Goal: Information Seeking & Learning: Learn about a topic

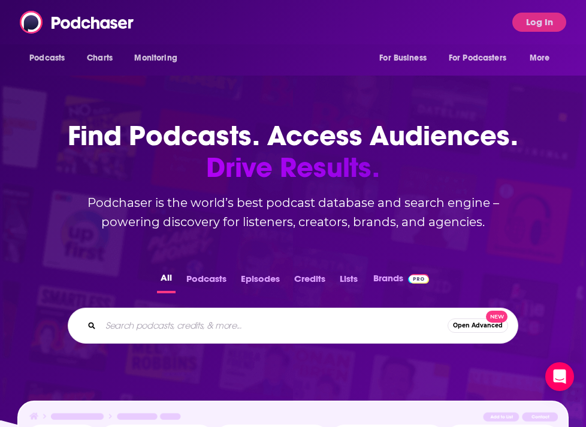
click at [209, 316] on input "Search podcasts, credits, & more..." at bounding box center [274, 325] width 347 height 19
type input "grief"
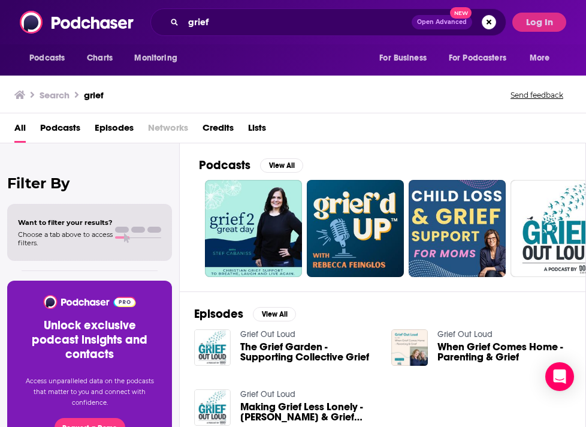
click at [71, 126] on span "Podcasts" at bounding box center [60, 130] width 40 height 25
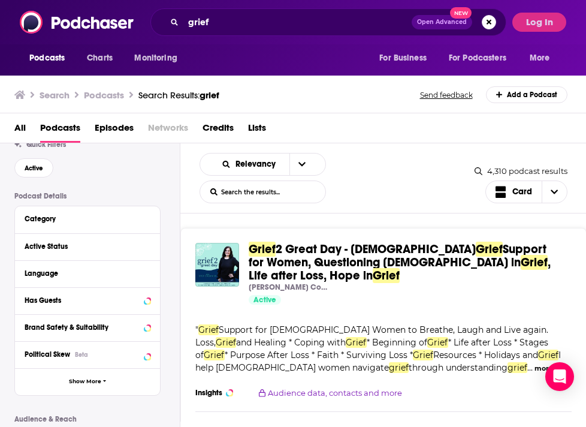
scroll to position [46, 0]
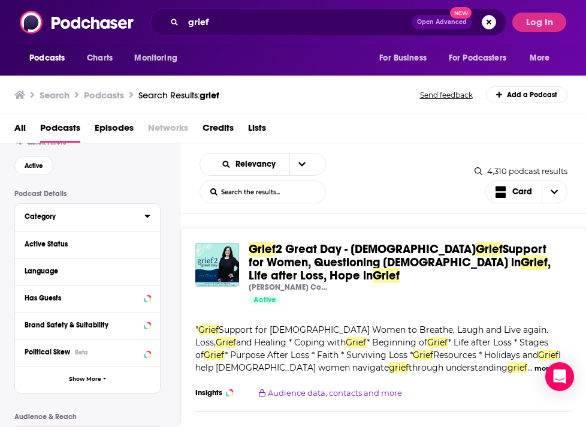
click at [86, 213] on button "Category" at bounding box center [85, 216] width 120 height 15
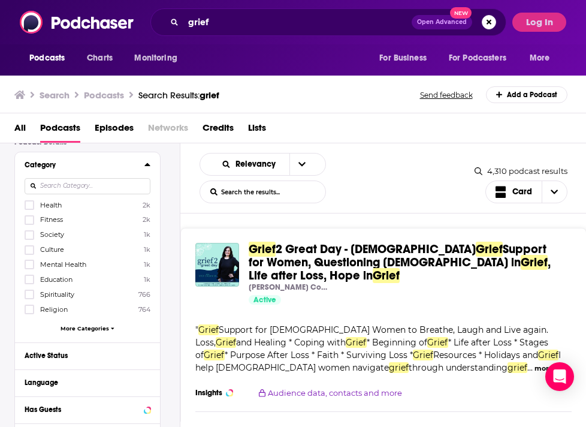
scroll to position [115, 0]
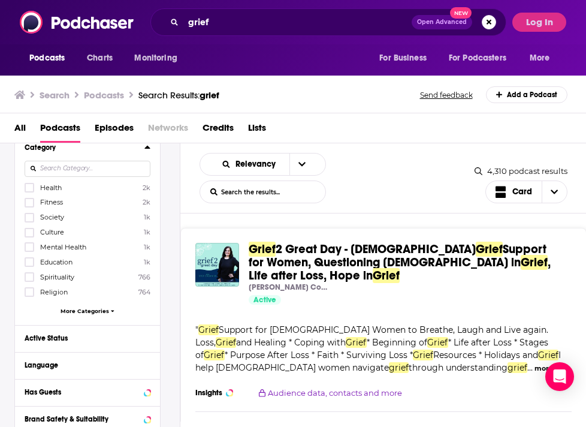
click at [83, 311] on span "More Categories" at bounding box center [85, 311] width 49 height 7
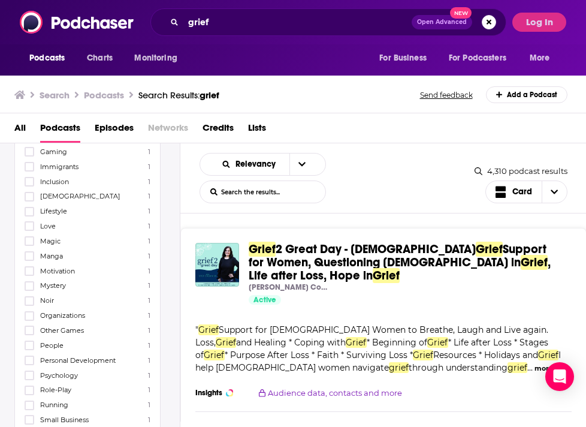
scroll to position [1625, 0]
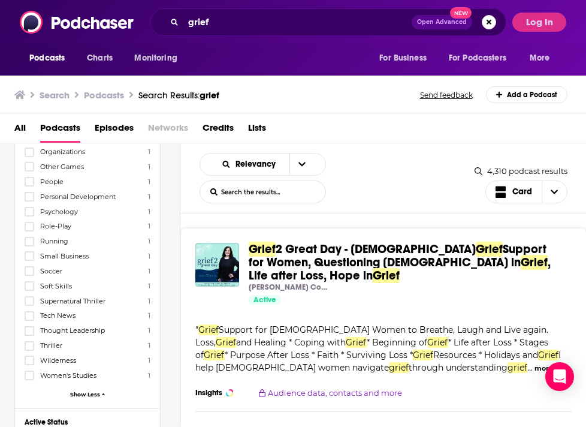
click at [92, 391] on span "Show Less" at bounding box center [85, 394] width 30 height 7
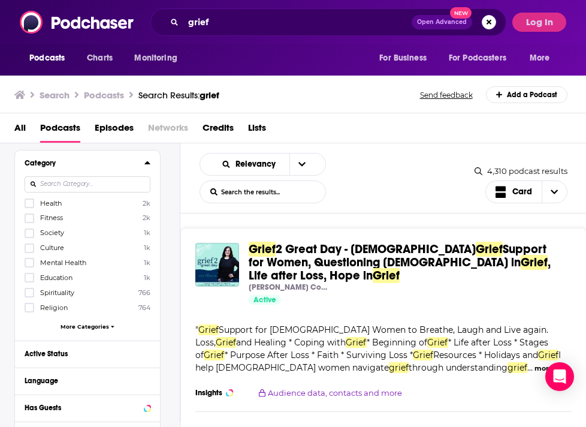
scroll to position [170, 0]
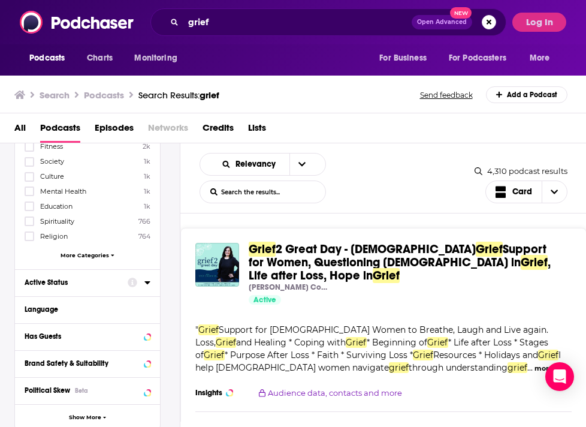
click at [79, 283] on div "Active Status" at bounding box center [72, 282] width 95 height 8
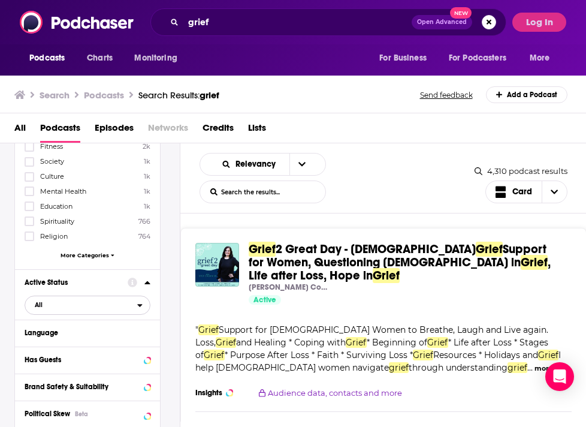
click at [73, 307] on span "All" at bounding box center [81, 305] width 112 height 16
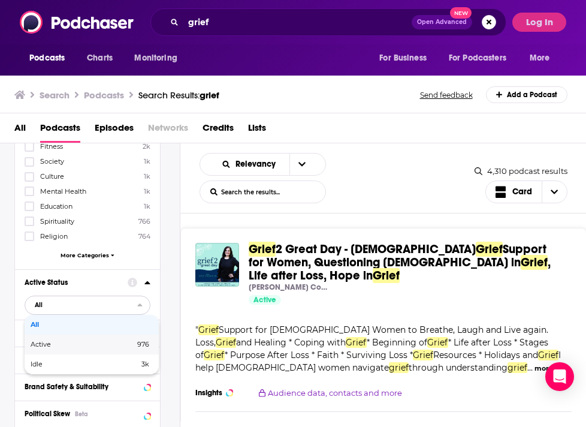
click at [69, 345] on span "Active" at bounding box center [62, 344] width 62 height 7
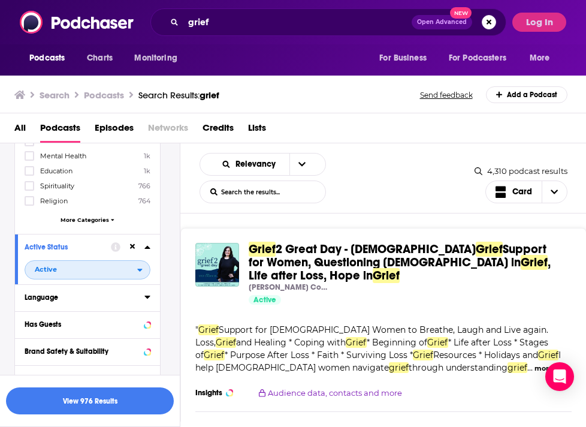
scroll to position [236, 0]
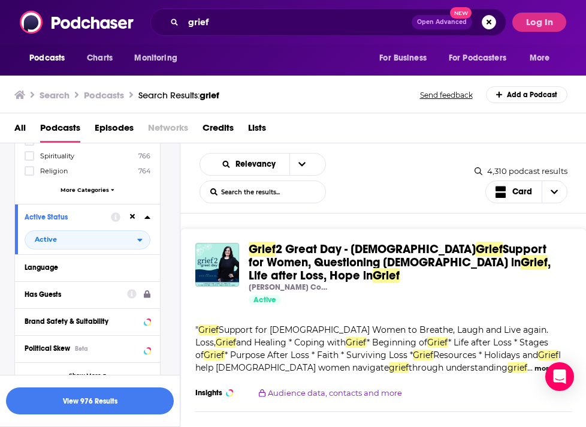
click at [78, 293] on div "Has Guests" at bounding box center [72, 294] width 95 height 8
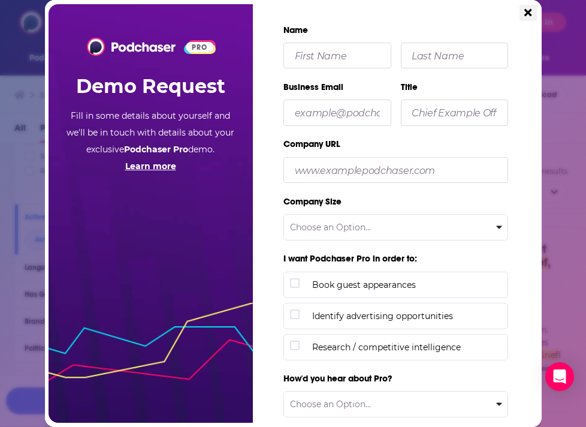
click at [528, 14] on icon "Close" at bounding box center [528, 12] width 7 height 7
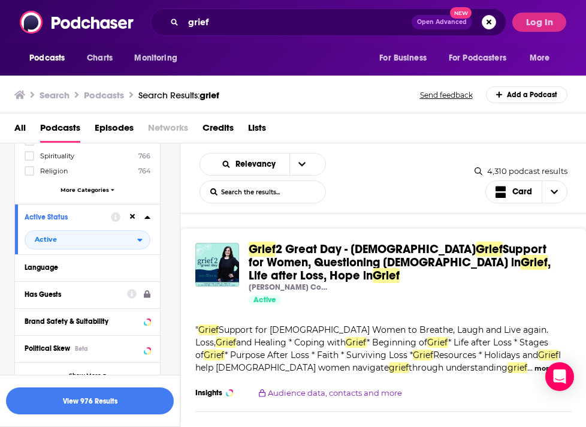
click at [53, 290] on div "Has Guests" at bounding box center [72, 294] width 95 height 8
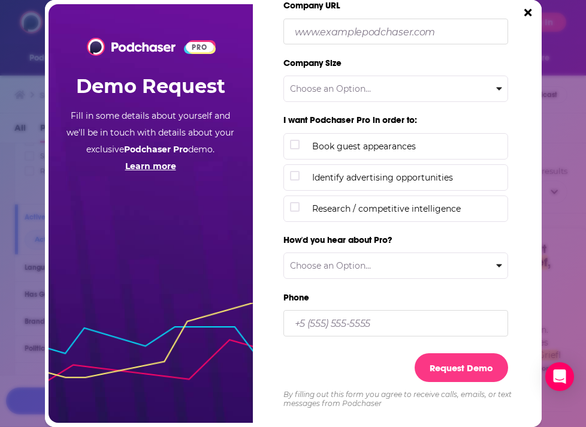
scroll to position [0, 0]
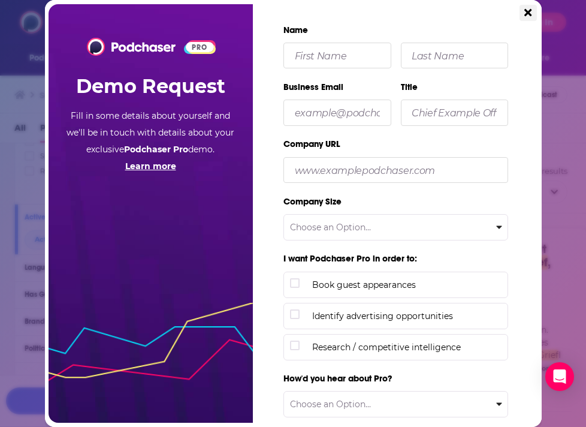
click at [528, 14] on icon "Close" at bounding box center [528, 12] width 7 height 11
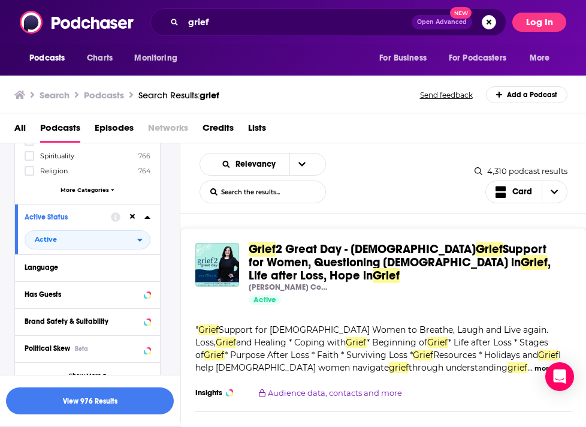
click at [531, 20] on button "Log In" at bounding box center [540, 22] width 54 height 19
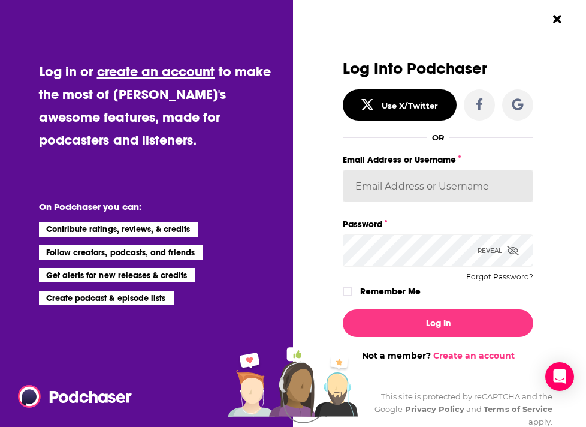
type input "ndewey"
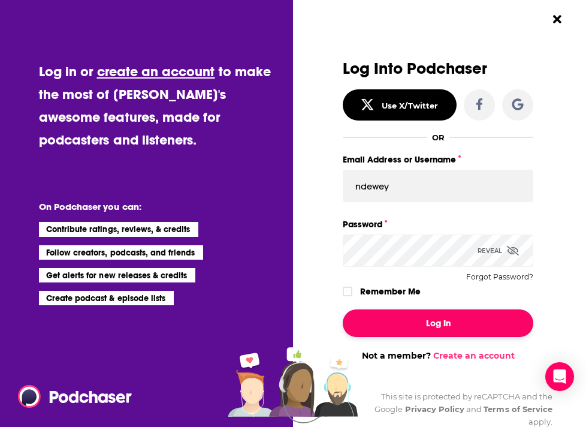
click at [421, 331] on button "Log In" at bounding box center [438, 323] width 191 height 28
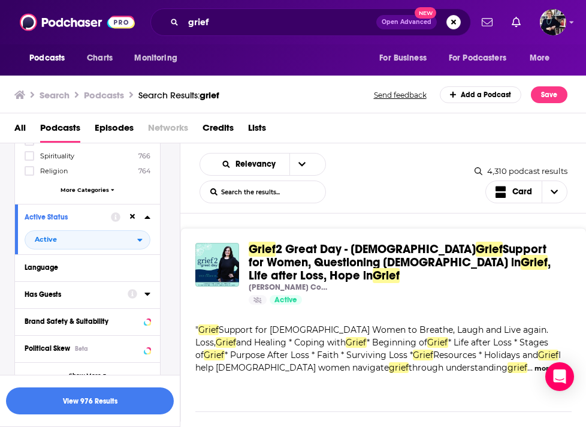
click at [84, 294] on div "Has Guests" at bounding box center [72, 294] width 95 height 8
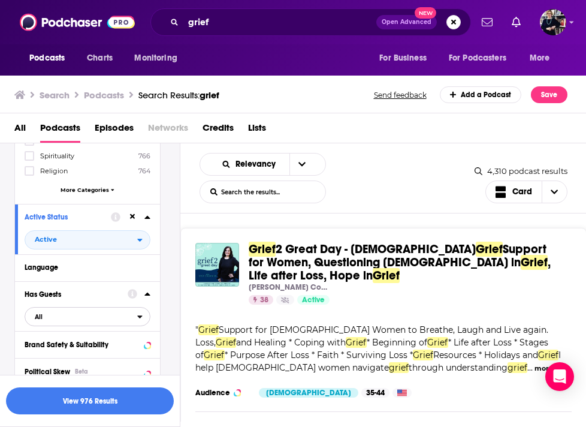
click at [74, 319] on span "All" at bounding box center [81, 317] width 112 height 16
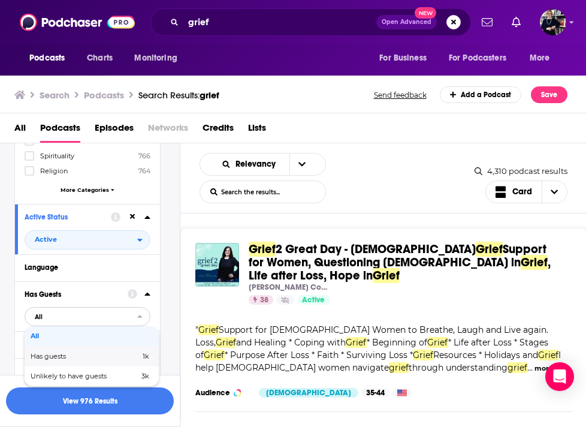
click at [71, 357] on span "Has guests" at bounding box center [67, 356] width 73 height 7
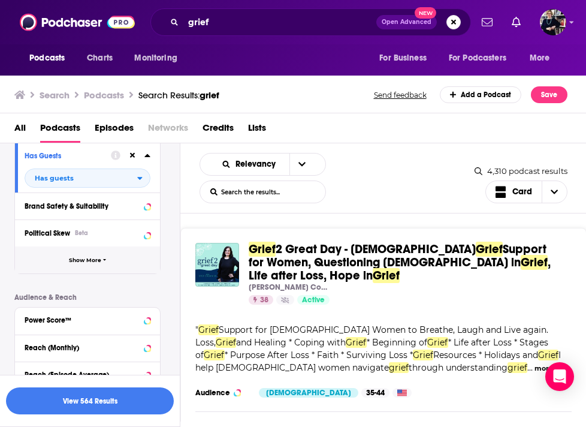
click at [84, 257] on span "Show More" at bounding box center [85, 260] width 32 height 7
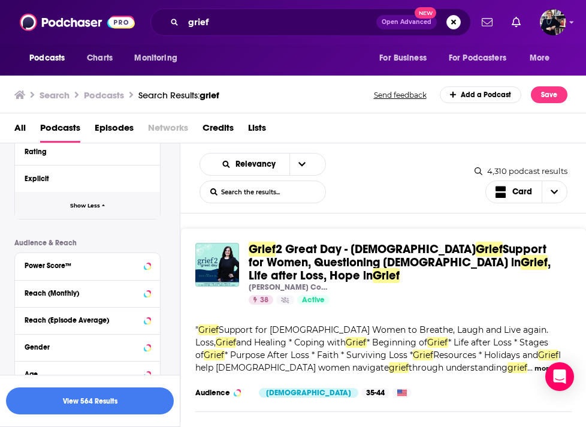
scroll to position [689, 0]
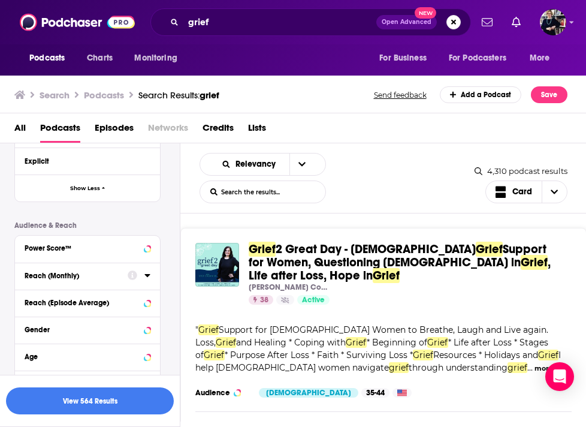
click at [82, 275] on div "Reach (Monthly)" at bounding box center [72, 276] width 95 height 8
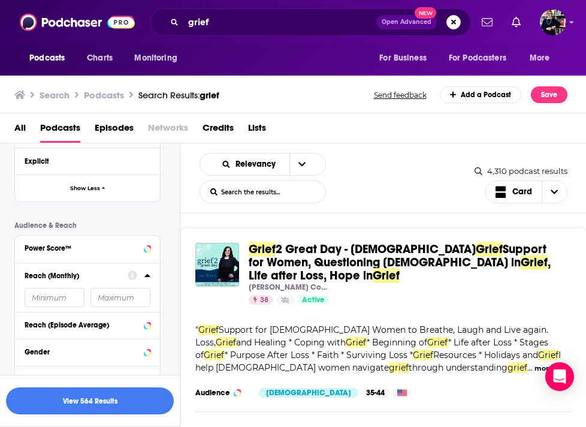
click at [52, 302] on input "number" at bounding box center [55, 297] width 60 height 19
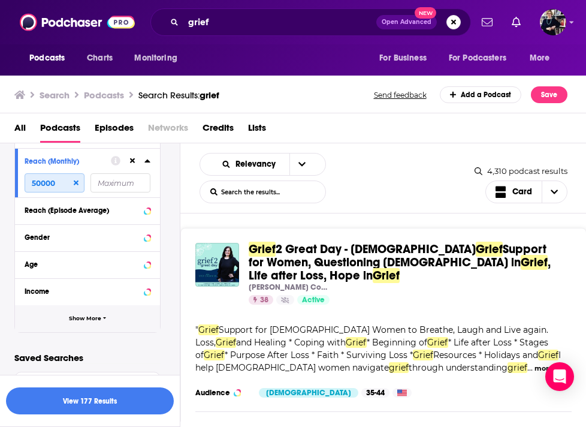
type input "50000"
click at [74, 321] on span "Show More" at bounding box center [85, 318] width 32 height 7
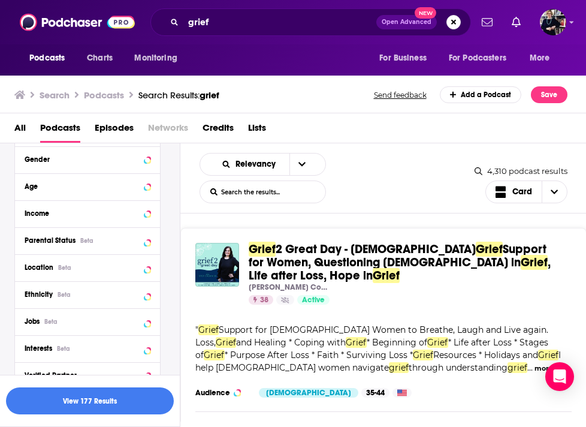
scroll to position [890, 0]
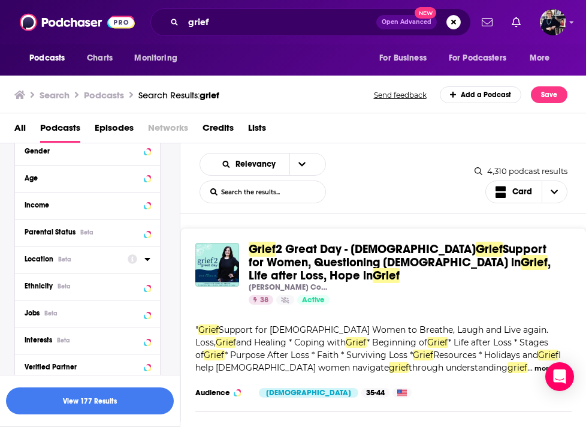
click at [91, 263] on div "Location Beta" at bounding box center [72, 259] width 95 height 8
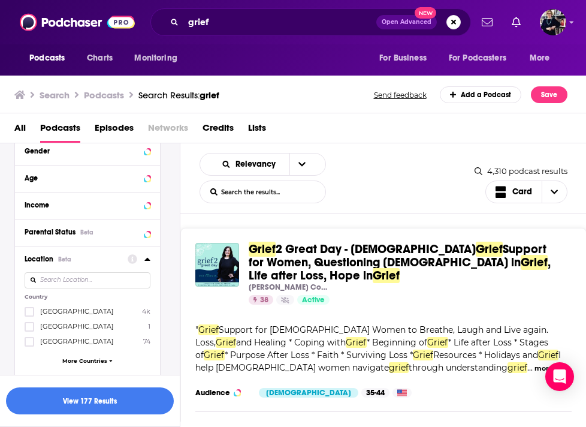
click at [62, 313] on span "[GEOGRAPHIC_DATA]" at bounding box center [77, 311] width 74 height 8
click at [29, 315] on input "multiSelectOption-unitedstates-0" at bounding box center [29, 315] width 0 height 0
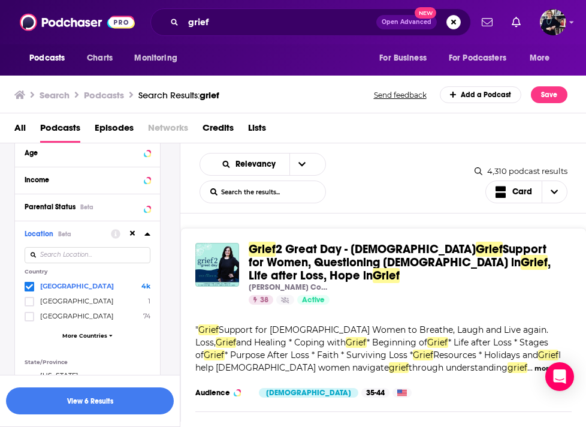
scroll to position [922, 0]
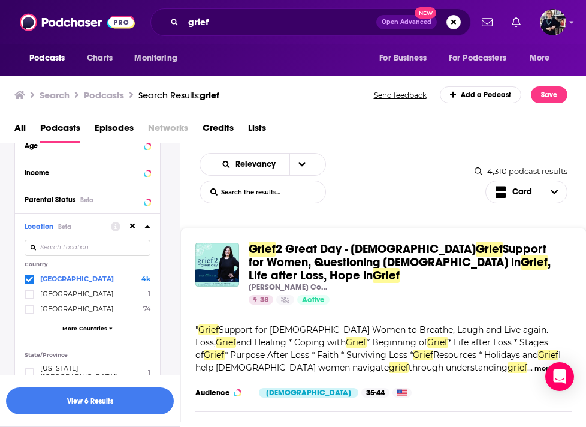
click at [77, 331] on span "More Countries" at bounding box center [84, 328] width 45 height 7
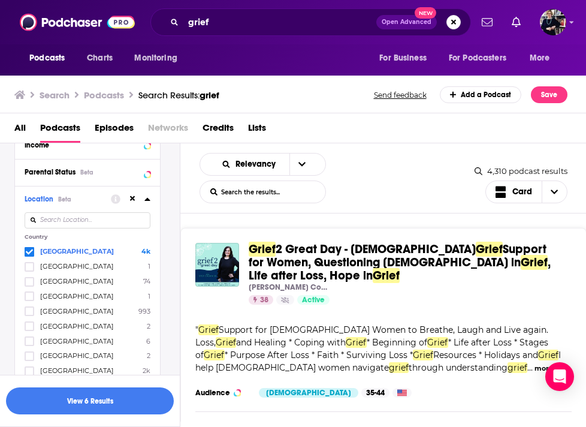
scroll to position [950, 0]
click at [51, 311] on span "[GEOGRAPHIC_DATA]" at bounding box center [77, 310] width 74 height 8
click at [29, 314] on input "multiSelectOption-canada-4" at bounding box center [29, 314] width 0 height 0
click at [148, 198] on icon at bounding box center [147, 199] width 6 height 10
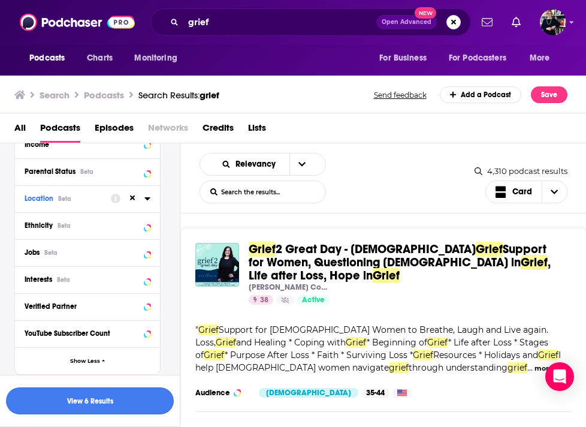
click at [109, 403] on button "View 6 Results" at bounding box center [90, 400] width 168 height 27
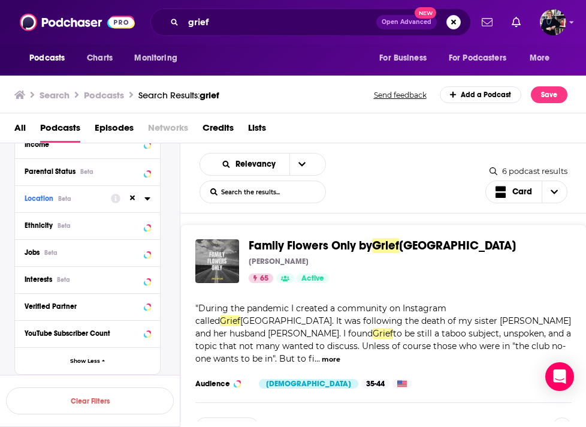
scroll to position [21, 0]
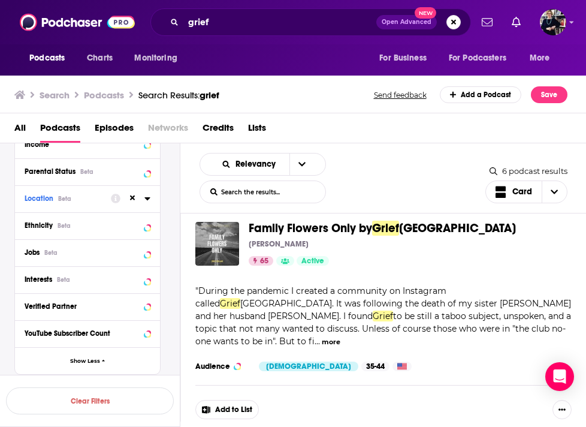
click at [341, 337] on button "more" at bounding box center [331, 342] width 19 height 10
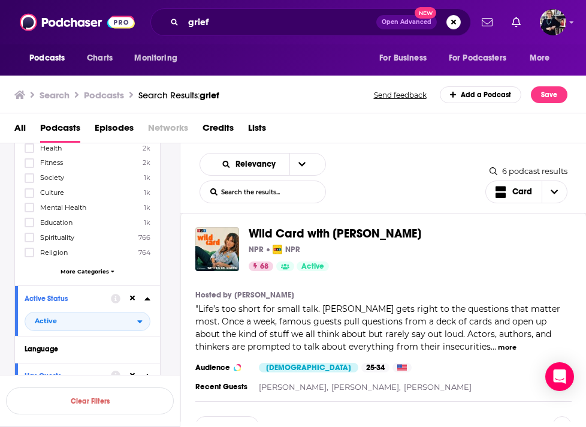
scroll to position [299, 0]
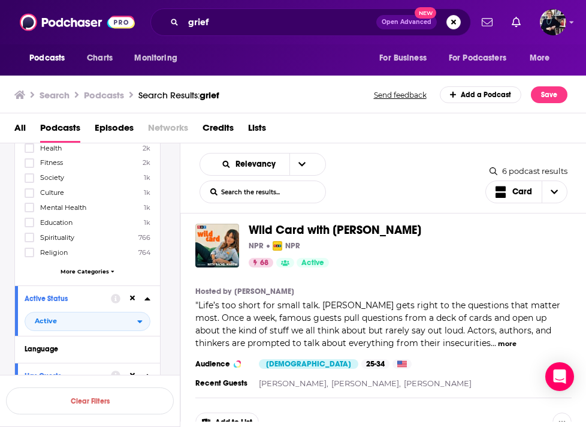
click at [498, 339] on button "more" at bounding box center [507, 344] width 19 height 10
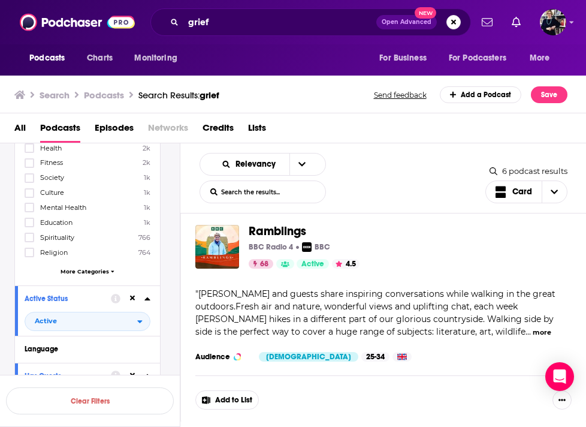
scroll to position [618, 0]
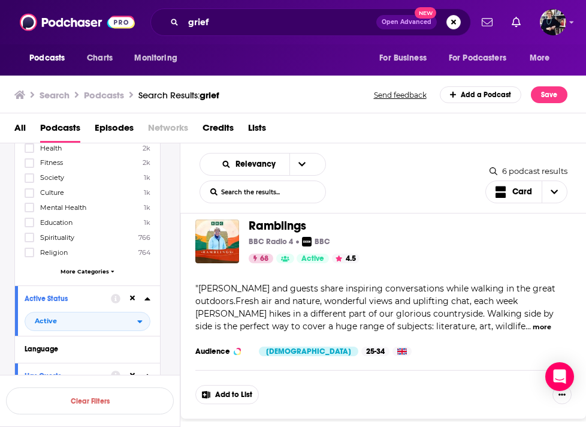
click at [533, 322] on button "more" at bounding box center [542, 327] width 19 height 10
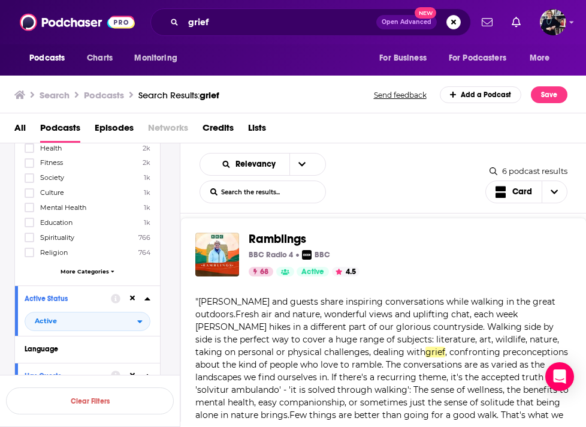
scroll to position [595, 0]
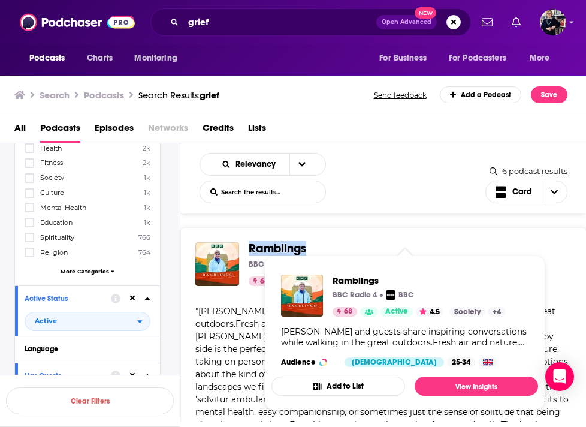
click at [458, 242] on span "Ramblings" at bounding box center [406, 248] width 314 height 13
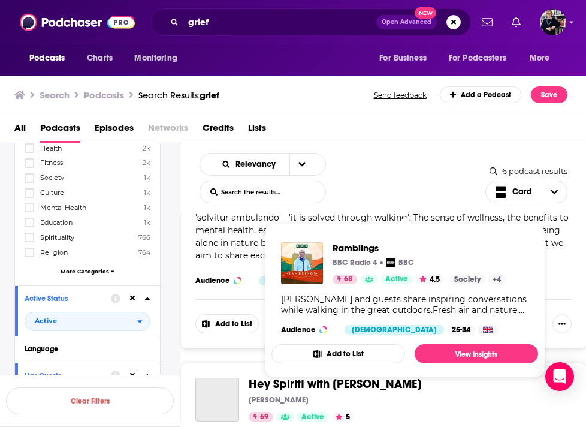
scroll to position [864, 0]
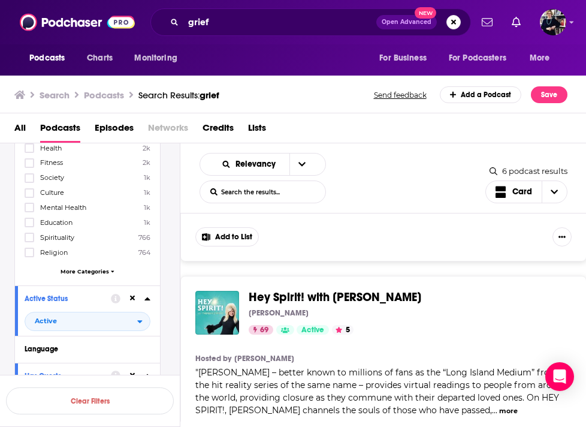
click at [571, 257] on div "Family Flowers Only by Grief Ireland Kathie Stritch 65 Active Categories Societ…" at bounding box center [383, 198] width 406 height 1669
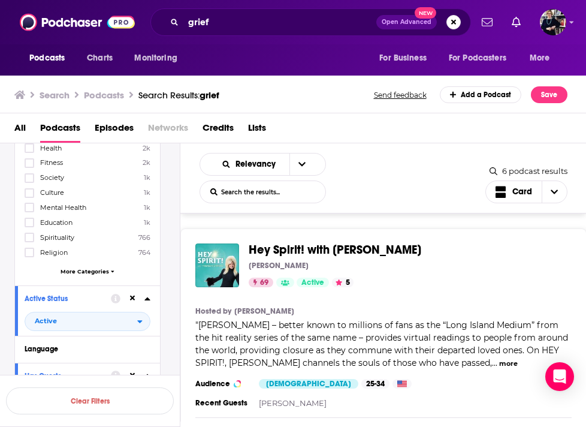
scroll to position [912, 0]
click at [499, 358] on button "more" at bounding box center [508, 363] width 19 height 10
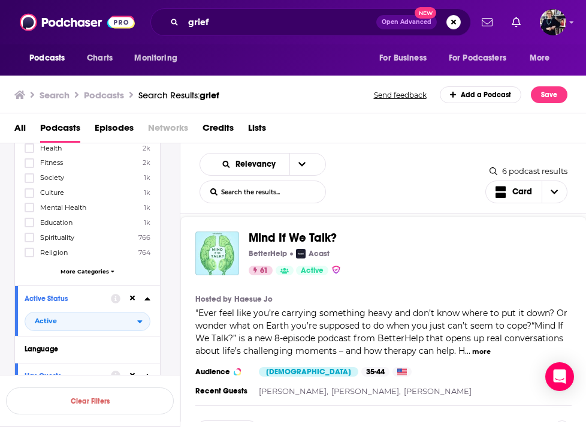
scroll to position [1316, 0]
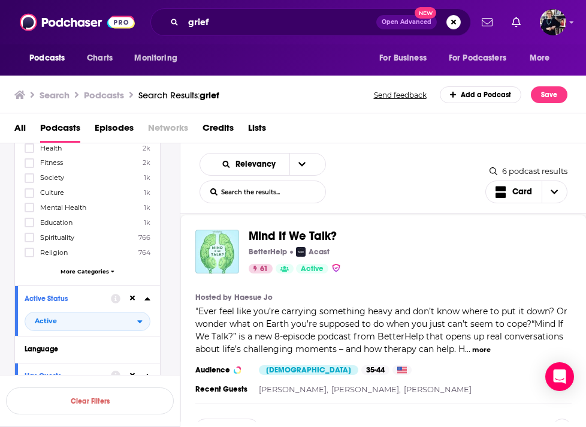
click at [476, 345] on button "more" at bounding box center [481, 350] width 19 height 10
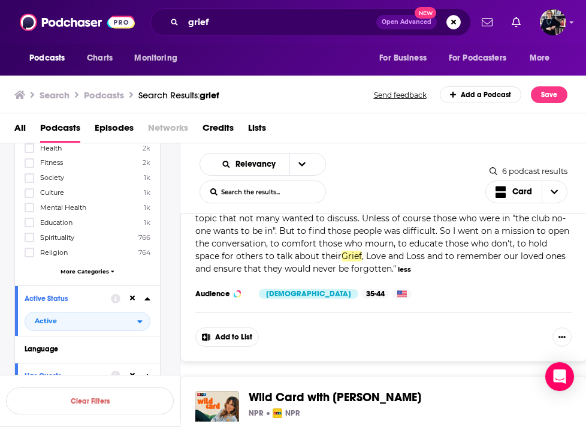
scroll to position [0, 0]
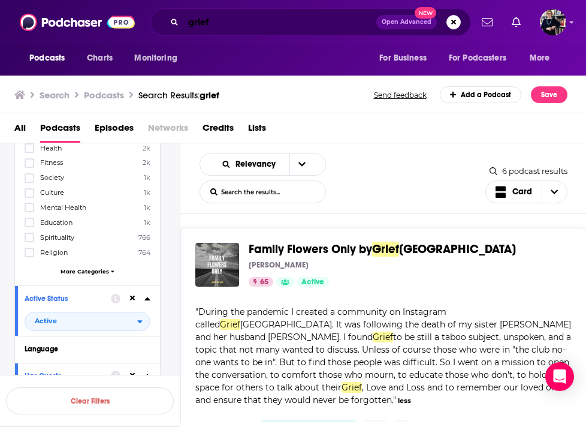
click at [199, 20] on input "grief" at bounding box center [279, 22] width 193 height 19
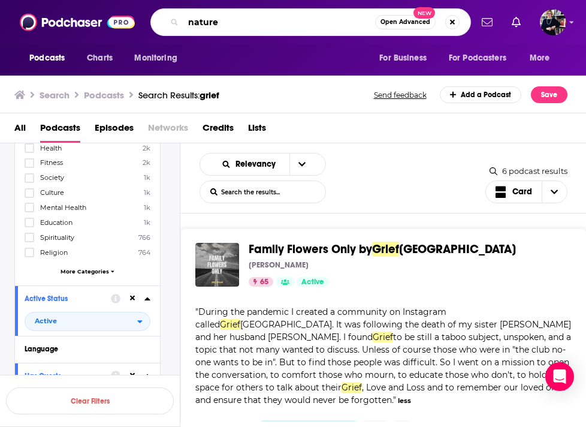
type input "nature"
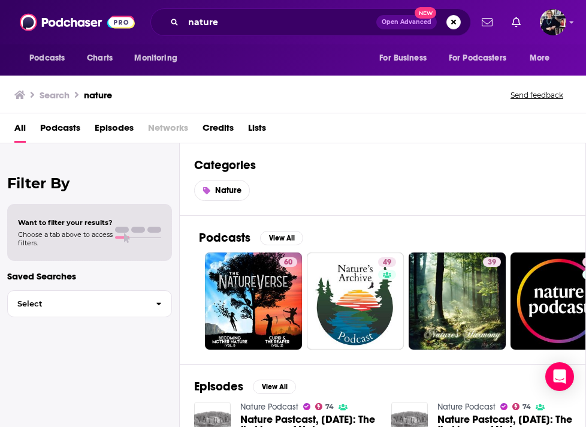
click at [50, 122] on span "Podcasts" at bounding box center [60, 130] width 40 height 25
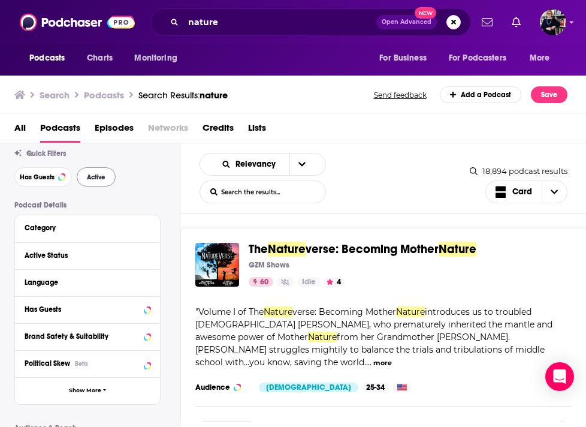
scroll to position [46, 0]
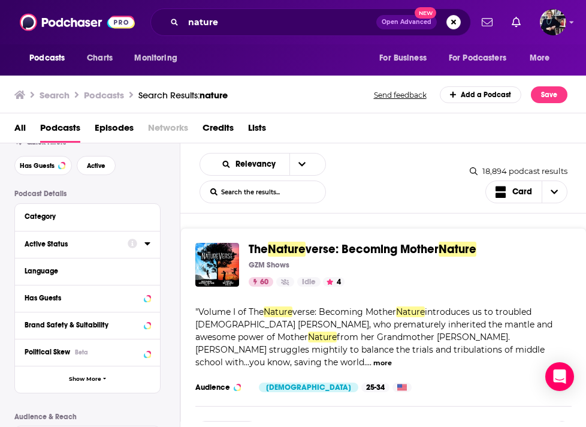
click at [85, 251] on button "Active Status" at bounding box center [76, 243] width 103 height 15
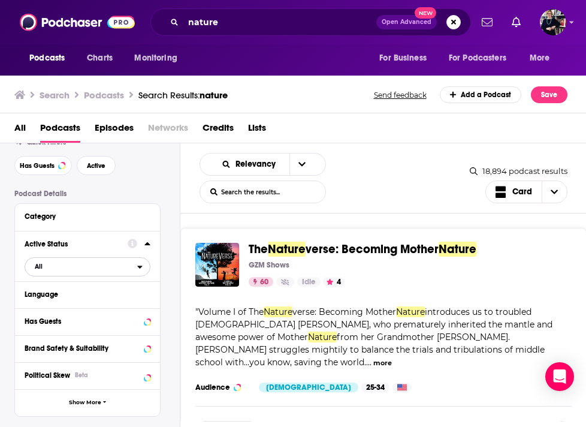
click at [77, 273] on span "All" at bounding box center [81, 266] width 112 height 16
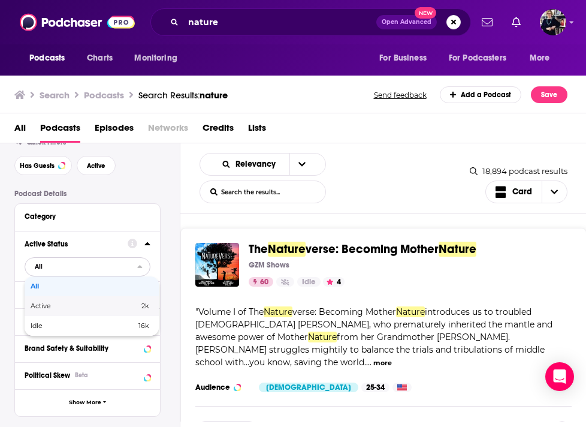
click at [77, 307] on span "Active" at bounding box center [63, 306] width 64 height 7
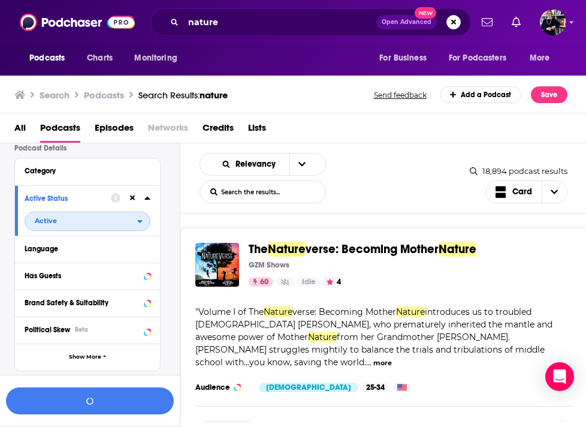
scroll to position [93, 0]
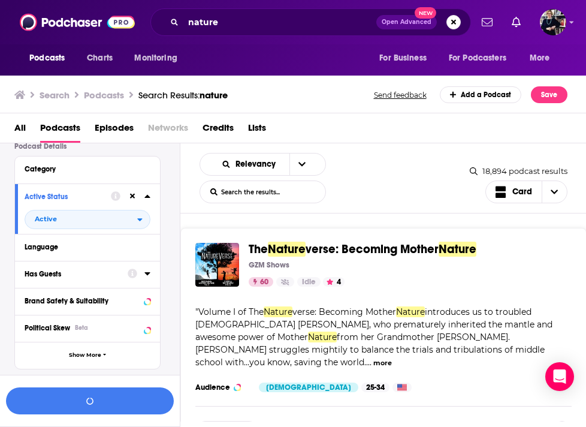
click at [88, 273] on div "Has Guests" at bounding box center [72, 274] width 95 height 8
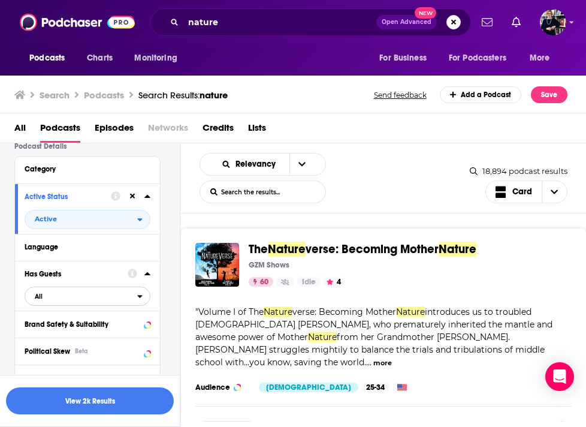
click at [81, 302] on span "All" at bounding box center [81, 296] width 112 height 16
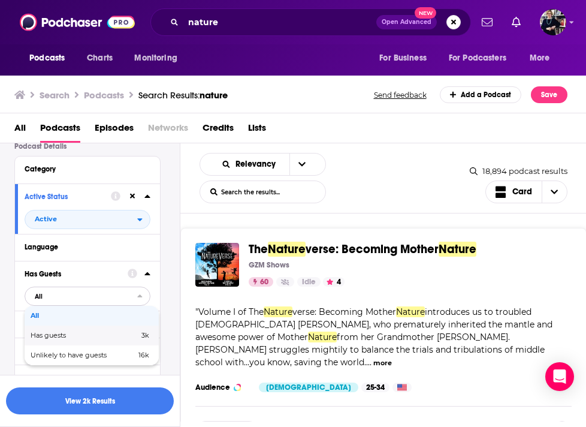
click at [80, 337] on span "Has guests" at bounding box center [67, 335] width 72 height 7
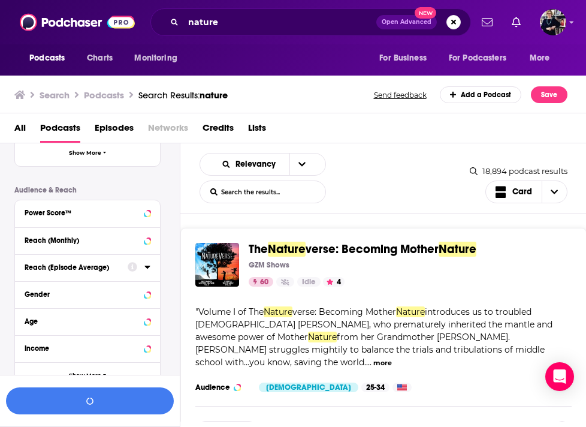
scroll to position [348, 0]
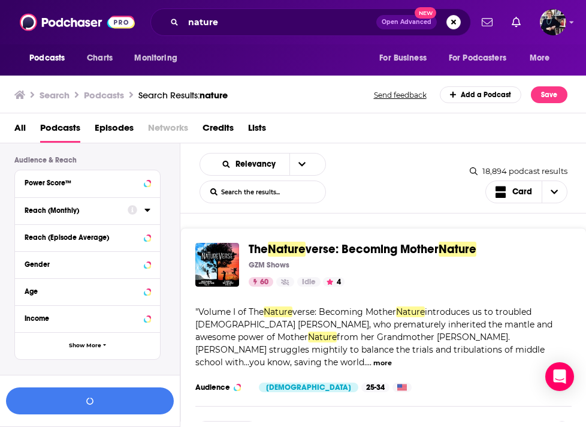
click at [78, 215] on div "Reach (Monthly)" at bounding box center [72, 210] width 95 height 8
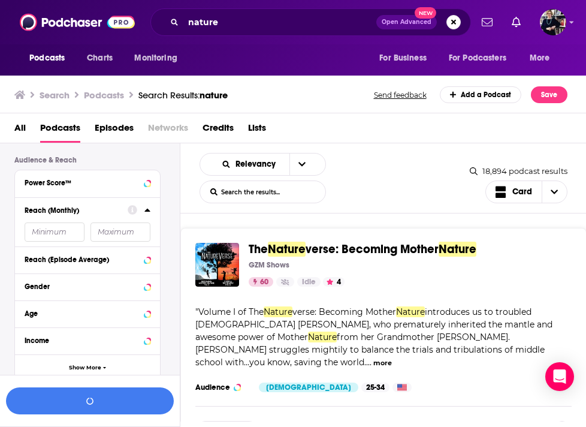
click at [56, 236] on input "number" at bounding box center [55, 231] width 60 height 19
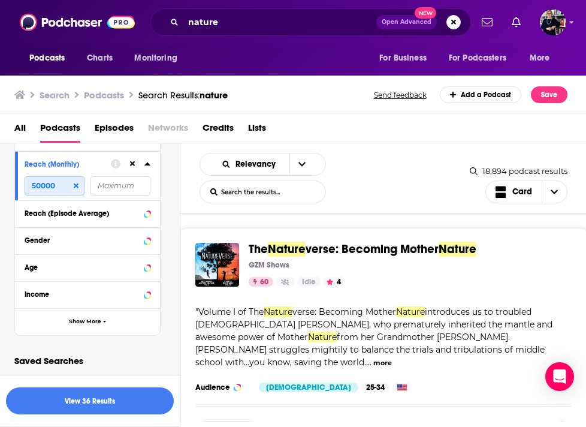
scroll to position [400, 0]
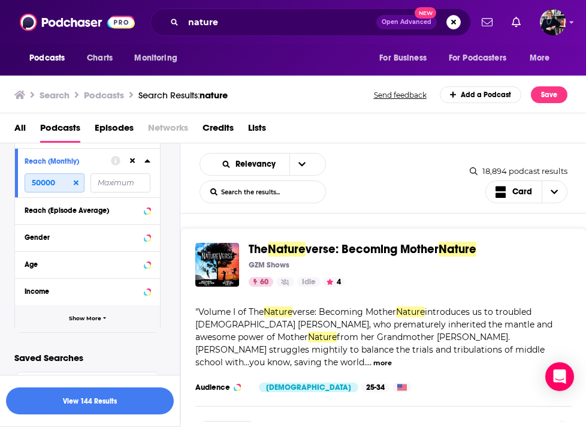
type input "50000"
click at [83, 322] on button "Show More" at bounding box center [87, 318] width 145 height 27
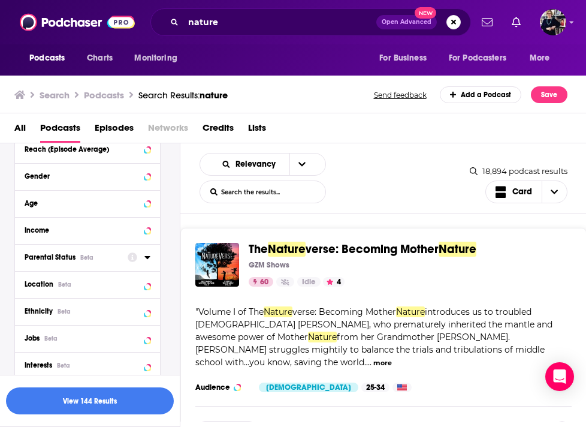
scroll to position [463, 0]
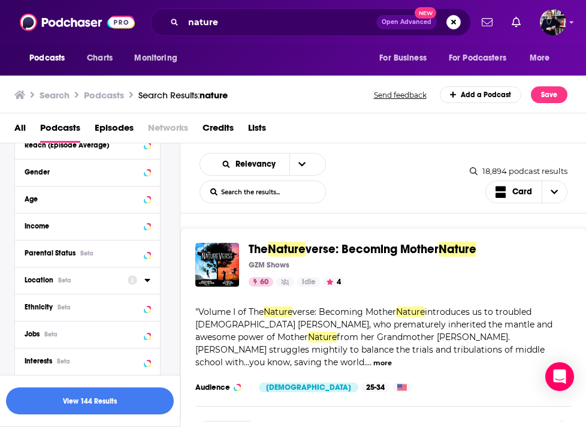
click at [79, 281] on div "Location Beta" at bounding box center [72, 280] width 95 height 8
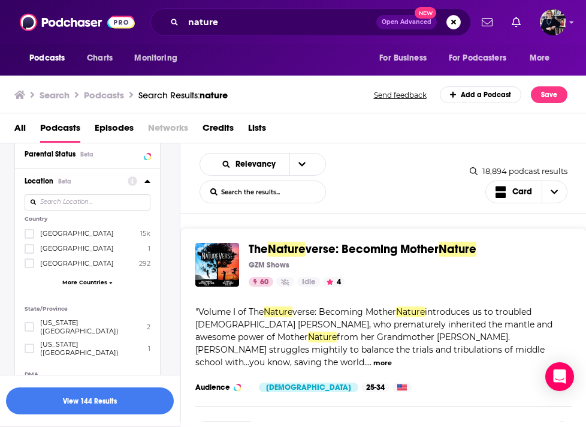
scroll to position [571, 0]
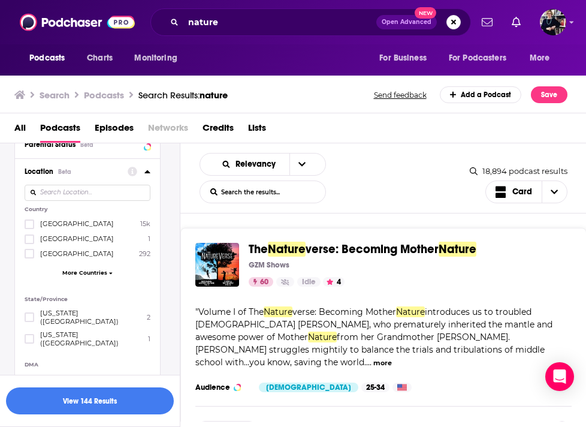
click at [62, 228] on span "[GEOGRAPHIC_DATA]" at bounding box center [77, 223] width 74 height 8
click at [29, 228] on input "multiSelectOption-unitedstates-0" at bounding box center [29, 228] width 0 height 0
click at [84, 276] on span "More Countries" at bounding box center [84, 272] width 45 height 7
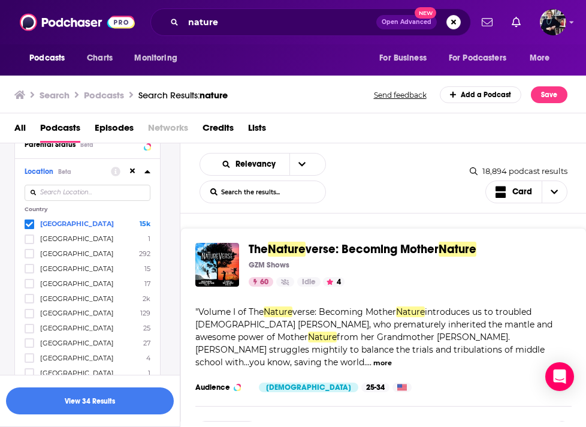
click at [53, 300] on span "[GEOGRAPHIC_DATA]" at bounding box center [77, 298] width 74 height 8
click at [29, 302] on input "multiSelectOption-canada-5" at bounding box center [29, 302] width 0 height 0
click at [111, 407] on button "View 34 Results" at bounding box center [90, 400] width 168 height 27
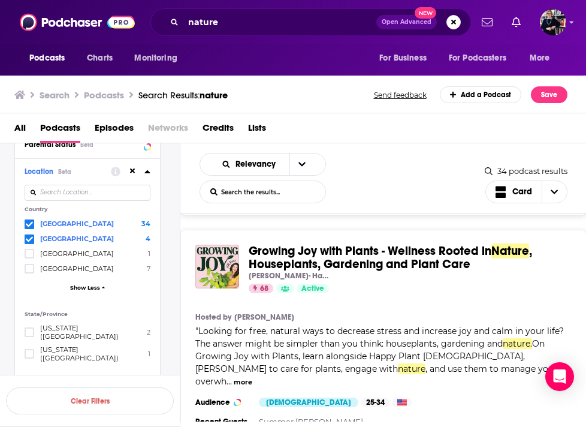
scroll to position [246, 0]
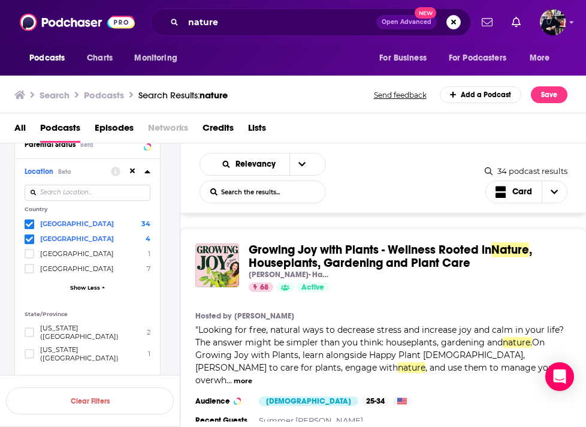
click at [252, 376] on button "more" at bounding box center [243, 381] width 19 height 10
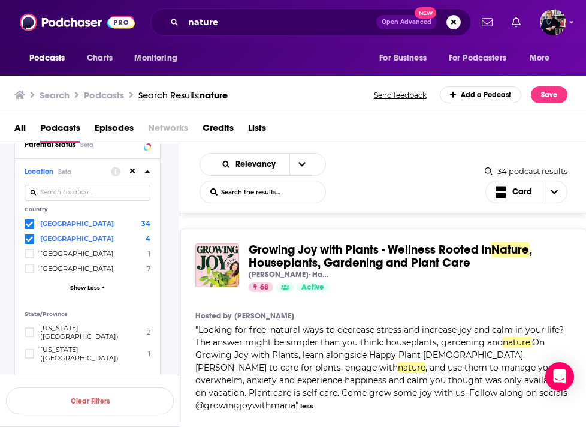
click at [516, 277] on div "Growing Joy with Plants - Wellness Rooted in Nature , Houseplants, Gardening an…" at bounding box center [383, 368] width 406 height 281
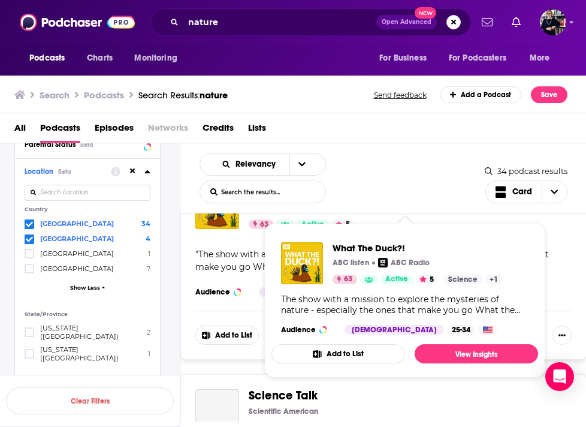
scroll to position [1232, 0]
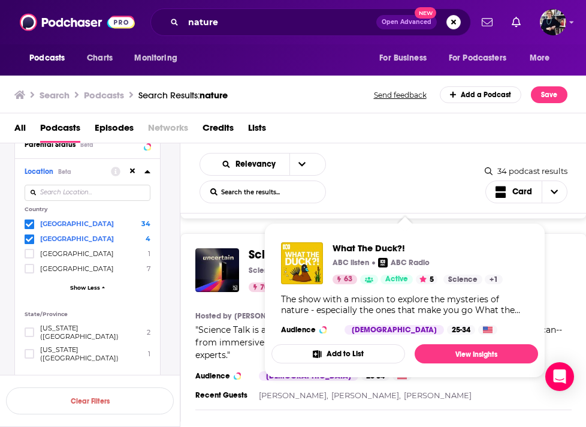
click at [563, 257] on div "Science Talk Scientific American 70 Active Categories Science + 2 Add to List H…" at bounding box center [383, 345] width 406 height 225
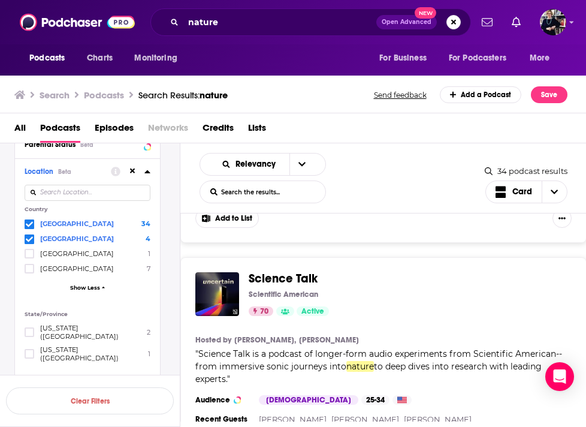
scroll to position [1205, 0]
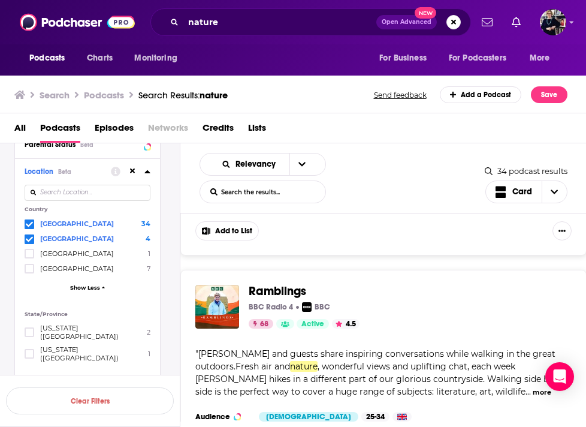
scroll to position [1456, 0]
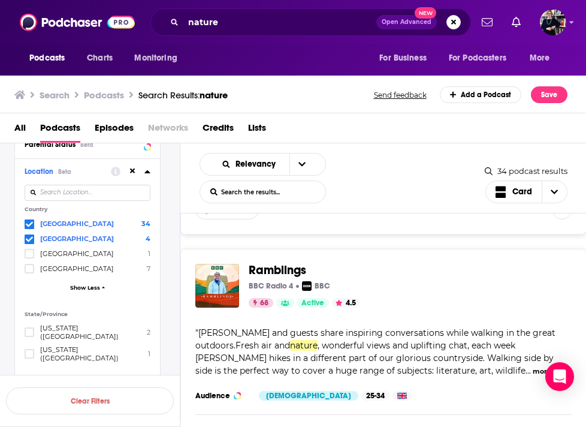
click at [533, 366] on button "more" at bounding box center [542, 371] width 19 height 10
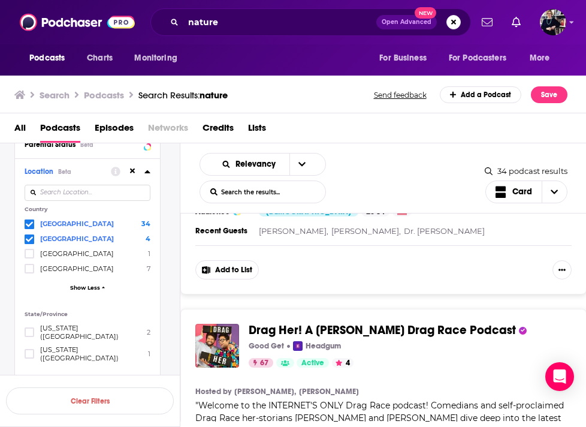
scroll to position [6069, 0]
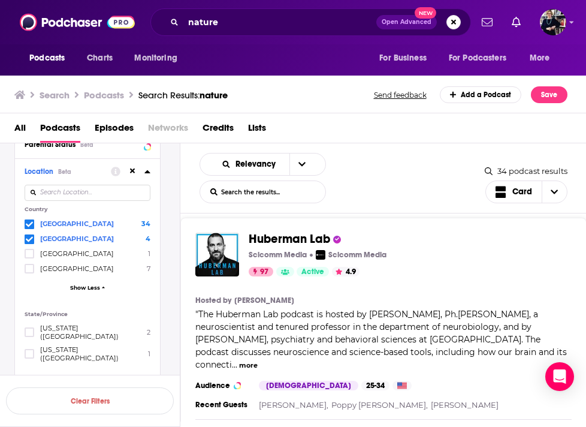
scroll to position [6749, 0]
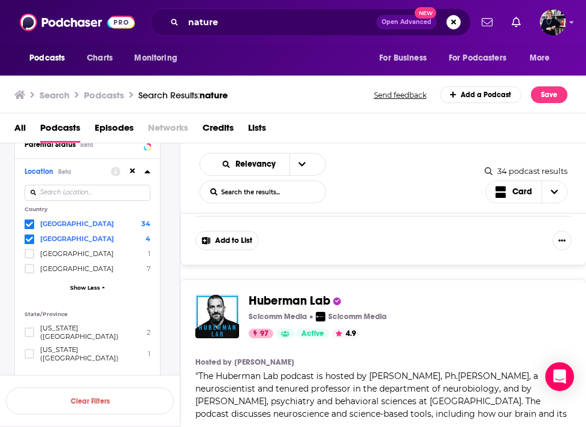
click at [258, 422] on button "more" at bounding box center [248, 427] width 19 height 10
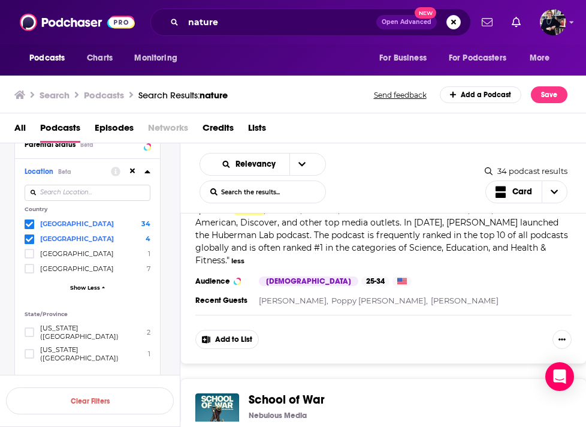
scroll to position [7113, 0]
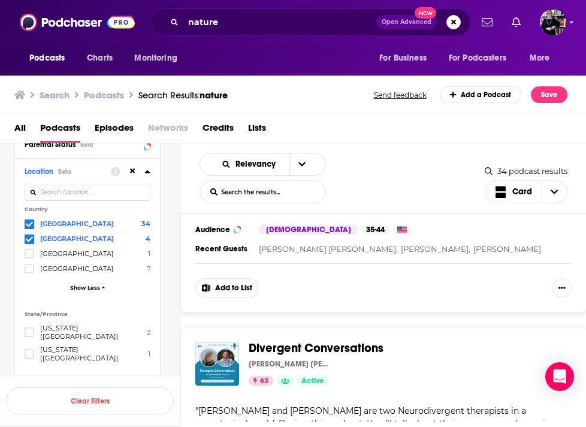
scroll to position [7512, 0]
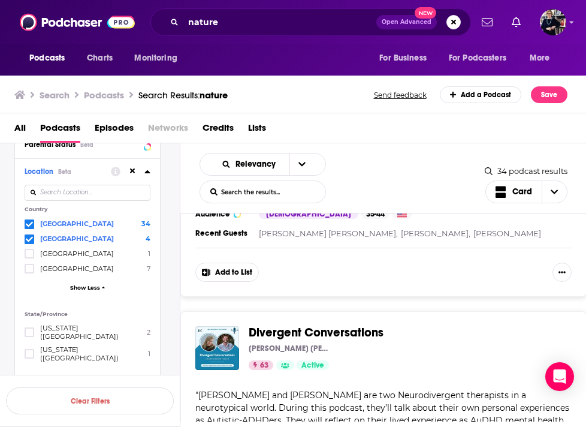
click at [482, 426] on button "more" at bounding box center [487, 434] width 19 height 10
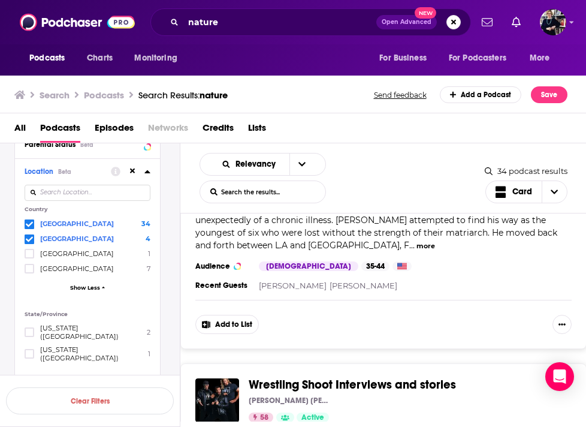
scroll to position [8736, 0]
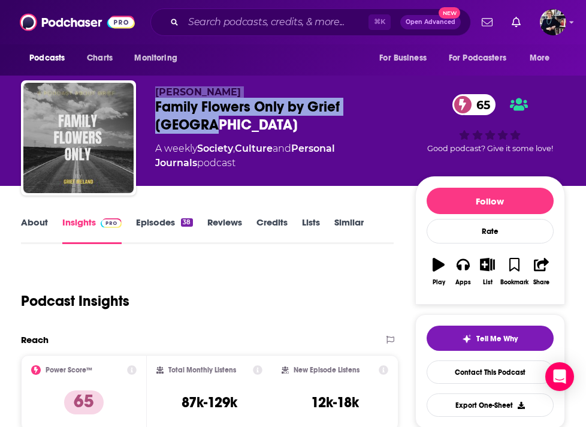
drag, startPoint x: 155, startPoint y: 92, endPoint x: 412, endPoint y: 103, distance: 258.0
click at [412, 104] on div "Kathie Stritch Family Flowers Only by Grief Ireland 65 A weekly Society , Cultu…" at bounding box center [285, 134] width 260 height 96
copy div "Kathie Stritch Family Flowers Only by Grief Ireland"
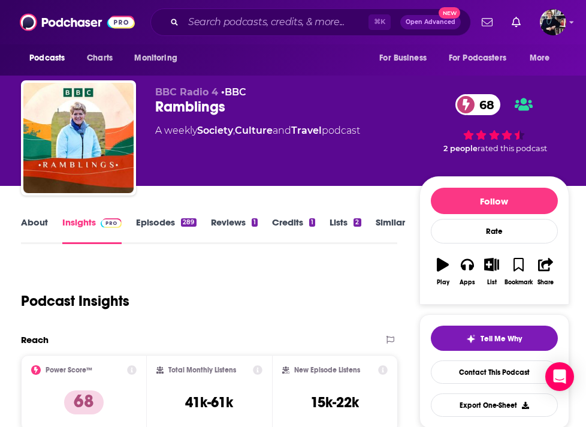
click at [286, 219] on link "Credits 1" at bounding box center [293, 230] width 43 height 28
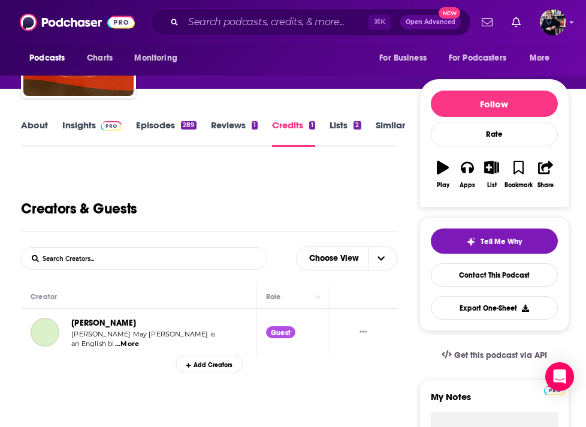
scroll to position [114, 0]
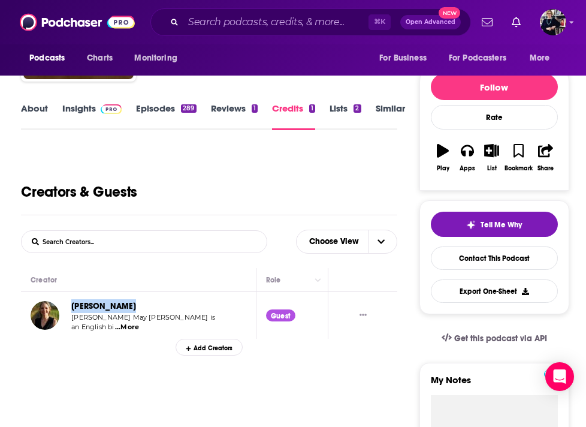
drag, startPoint x: 71, startPoint y: 307, endPoint x: 131, endPoint y: 306, distance: 60.0
click at [131, 306] on div "Alice Roberts Alice May Roberts is an English bi ...More" at bounding box center [123, 315] width 185 height 32
click at [129, 328] on span "...More" at bounding box center [127, 328] width 24 height 10
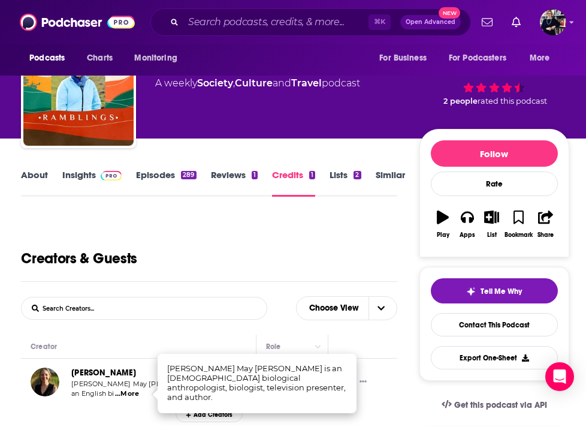
scroll to position [0, 0]
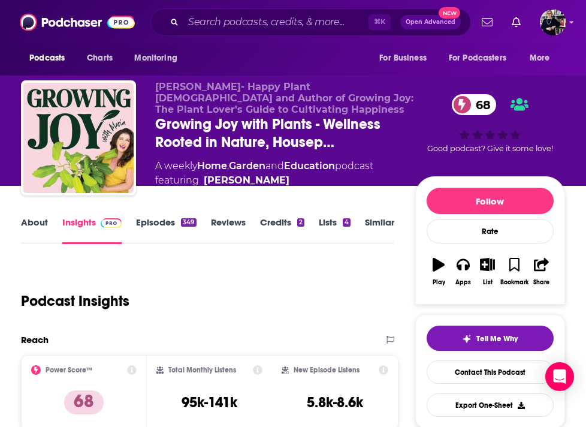
click at [286, 226] on link "Credits 2" at bounding box center [282, 230] width 44 height 28
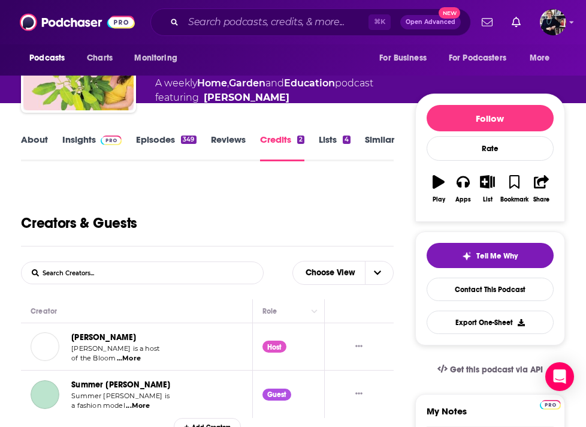
scroll to position [120, 0]
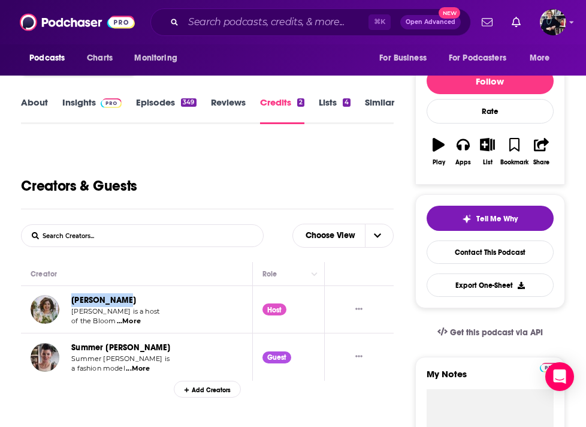
drag, startPoint x: 68, startPoint y: 299, endPoint x: 137, endPoint y: 299, distance: 68.3
click at [137, 299] on div "Maria Failla Maria Failla is a host of the Bloom ...More" at bounding box center [95, 309] width 129 height 32
copy link "Maria Failla"
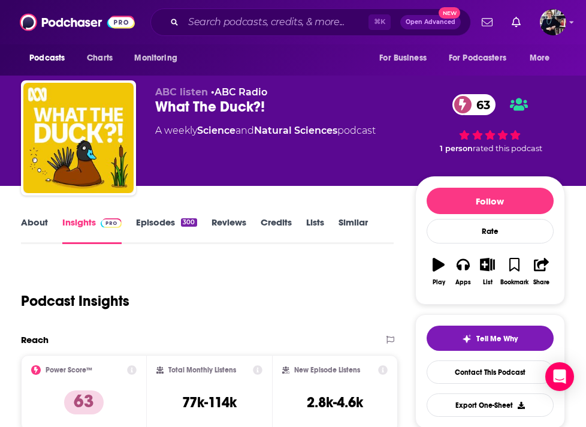
drag, startPoint x: 156, startPoint y: 106, endPoint x: 394, endPoint y: 131, distance: 239.3
click at [394, 131] on div "ABC listen • ABC Radio What The Duck?! 63 A weekly Science and Natural Sciences…" at bounding box center [285, 134] width 260 height 96
copy div "What The Duck?! 63 A weekly Science and Natural Sciences podcast"
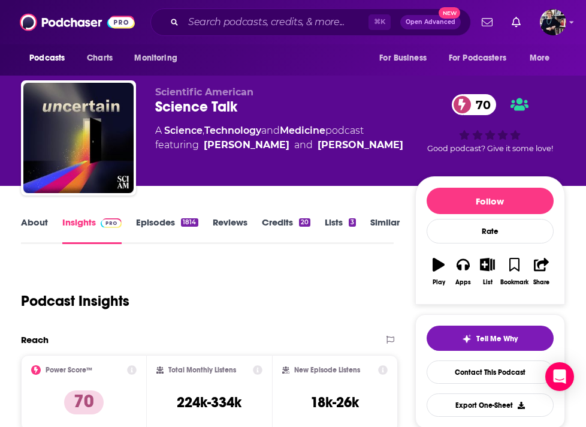
click at [279, 222] on link "Credits 20" at bounding box center [286, 230] width 49 height 28
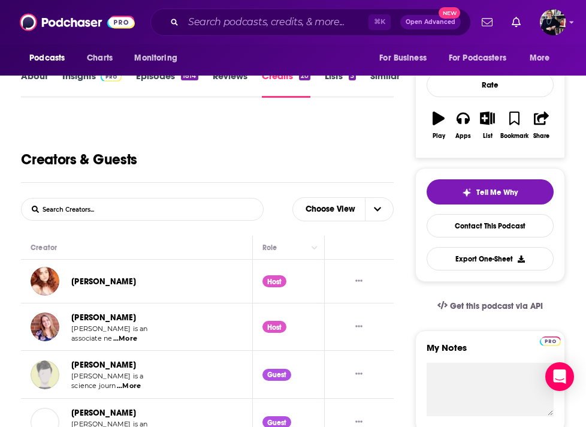
scroll to position [238, 0]
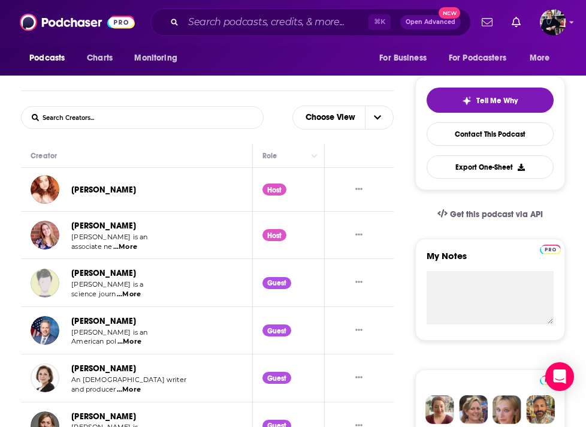
click at [128, 248] on span "...More" at bounding box center [125, 247] width 24 height 10
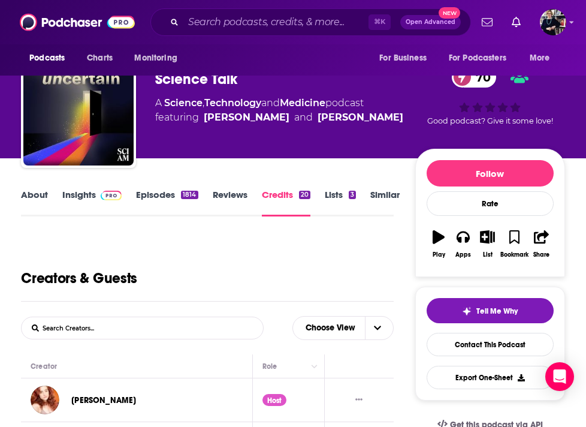
scroll to position [0, 0]
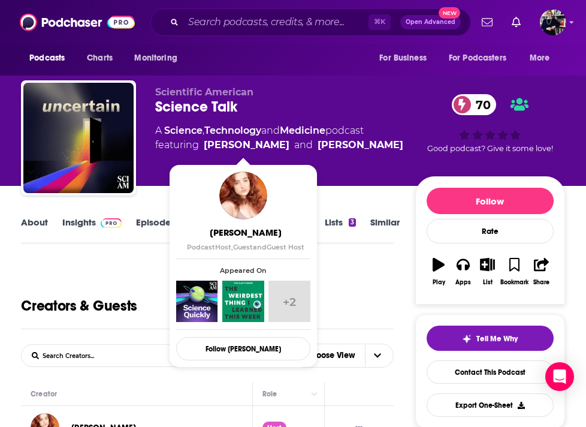
drag, startPoint x: 203, startPoint y: 144, endPoint x: 283, endPoint y: 146, distance: 79.8
click at [283, 146] on span "featuring Rachel Feltman and Allison Parshall" at bounding box center [279, 145] width 248 height 14
copy link "Rachel Feltman"
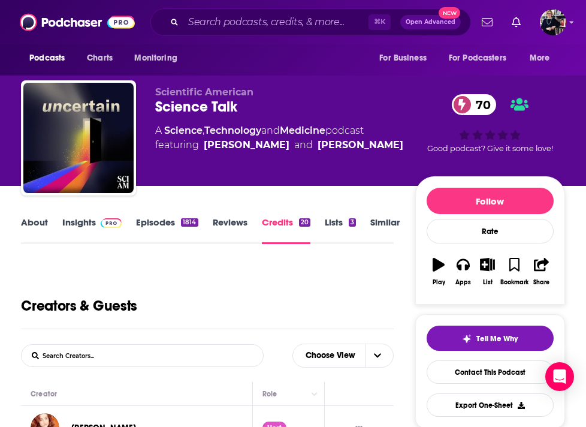
drag, startPoint x: 150, startPoint y: 102, endPoint x: 391, endPoint y: 129, distance: 242.5
click at [391, 129] on div "Scientific American Science Talk 70 A Science , Technology and Medicine podcast…" at bounding box center [293, 140] width 544 height 120
copy div "Science Talk 70 A Science , Technology and Medicine podcast"
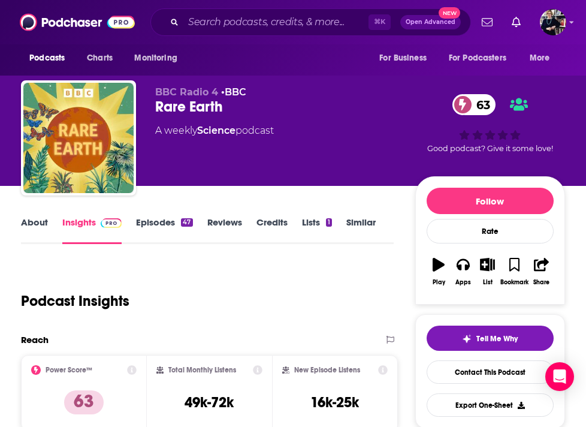
click at [314, 222] on link "Lists 1" at bounding box center [317, 230] width 30 height 28
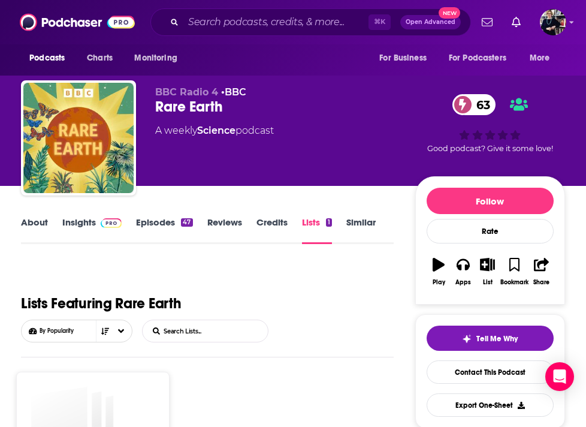
click at [266, 224] on link "Credits" at bounding box center [272, 230] width 31 height 28
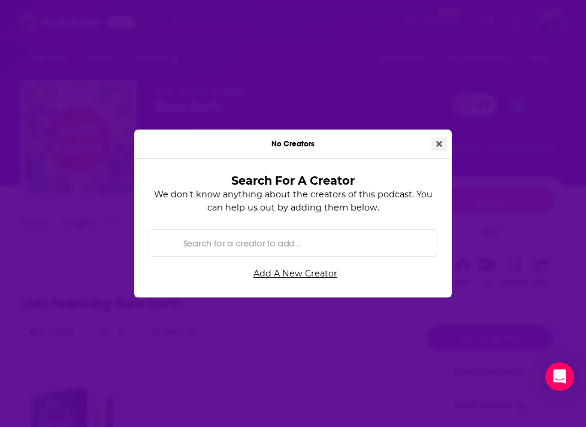
click at [434, 142] on button "Close" at bounding box center [440, 144] width 16 height 14
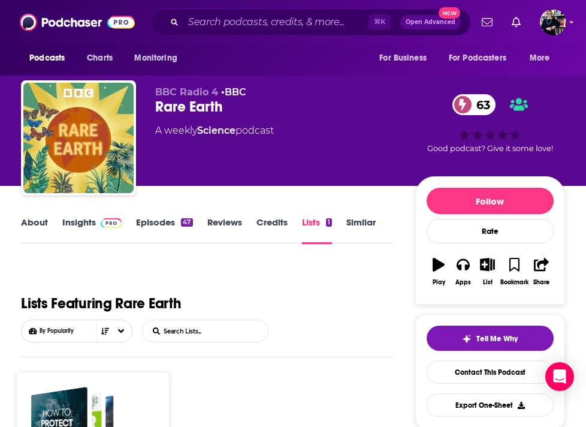
drag, startPoint x: 153, startPoint y: 103, endPoint x: 291, endPoint y: 140, distance: 142.8
click at [290, 138] on div "BBC Radio 4 • BBC Rare Earth 63 A weekly Science podcast 63 Good podcast? Give …" at bounding box center [293, 140] width 544 height 120
copy div "Rare Earth 63 A weekly Science podcast"
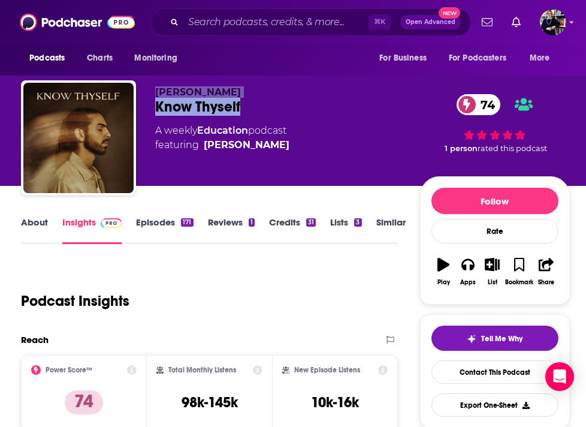
drag, startPoint x: 152, startPoint y: 91, endPoint x: 266, endPoint y: 106, distance: 114.9
click at [266, 107] on div "[PERSON_NAME] Know Thyself 74 A weekly Education podcast featuring [PERSON_NAME…" at bounding box center [295, 140] width 549 height 120
drag, startPoint x: 200, startPoint y: 140, endPoint x: 276, endPoint y: 146, distance: 75.7
click at [276, 146] on span "featuring [PERSON_NAME]" at bounding box center [222, 145] width 134 height 14
click at [270, 145] on span "featuring [PERSON_NAME]" at bounding box center [222, 145] width 134 height 14
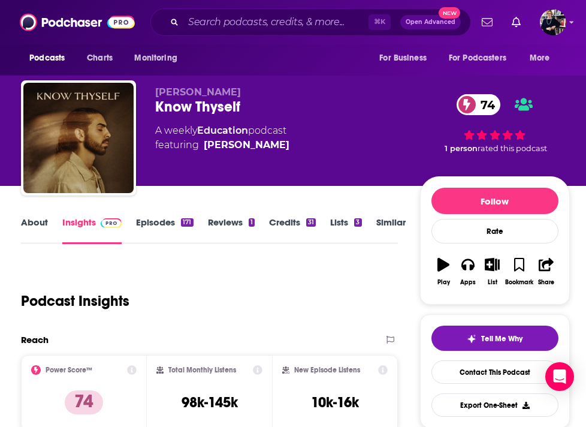
copy span "[PERSON_NAME]"
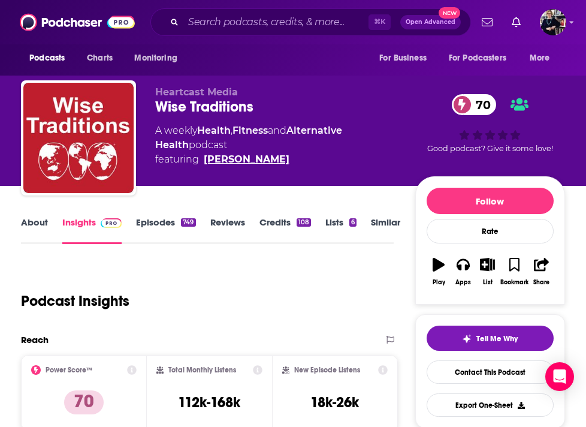
drag, startPoint x: 204, startPoint y: 161, endPoint x: 259, endPoint y: 158, distance: 54.7
drag, startPoint x: 259, startPoint y: 158, endPoint x: 300, endPoint y: 160, distance: 41.4
click at [300, 160] on span "featuring Hilda Labrada Gore" at bounding box center [285, 159] width 260 height 14
click at [299, 160] on span "featuring Hilda Labrada Gore" at bounding box center [285, 159] width 260 height 14
copy span "Hilda Labrada Gore"
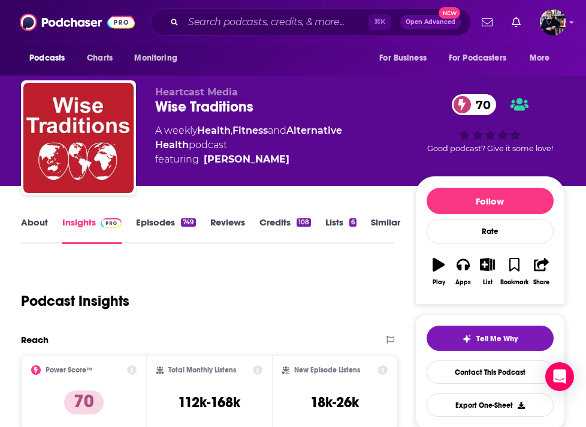
click at [29, 225] on link "About" at bounding box center [34, 230] width 27 height 28
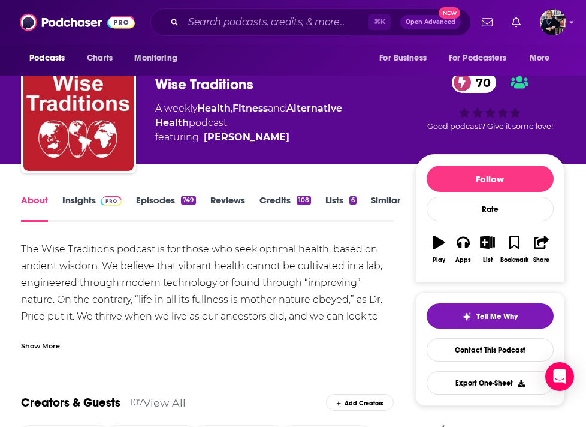
scroll to position [31, 0]
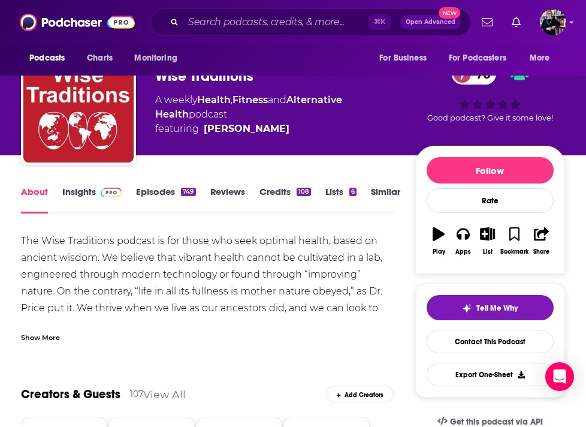
click at [45, 339] on div "Show More" at bounding box center [40, 336] width 39 height 11
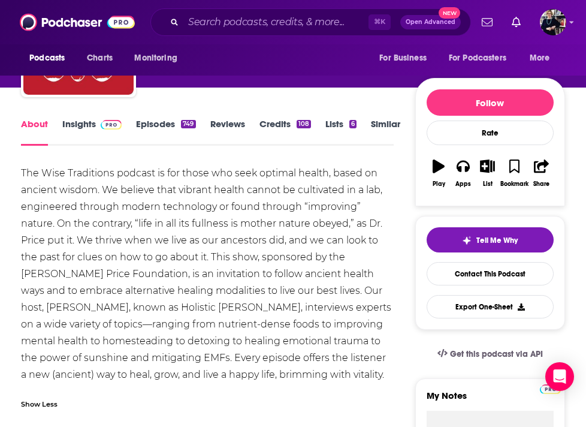
scroll to position [103, 0]
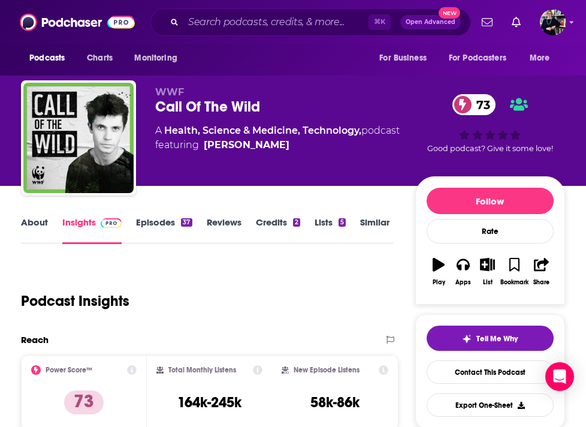
drag, startPoint x: 284, startPoint y: 148, endPoint x: 269, endPoint y: 145, distance: 15.9
click at [269, 145] on span "featuring [PERSON_NAME]" at bounding box center [277, 145] width 245 height 14
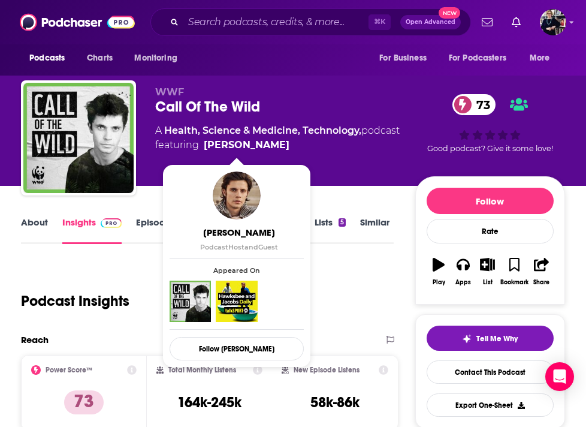
copy span "[PERSON_NAME]"
